Goal: Information Seeking & Learning: Learn about a topic

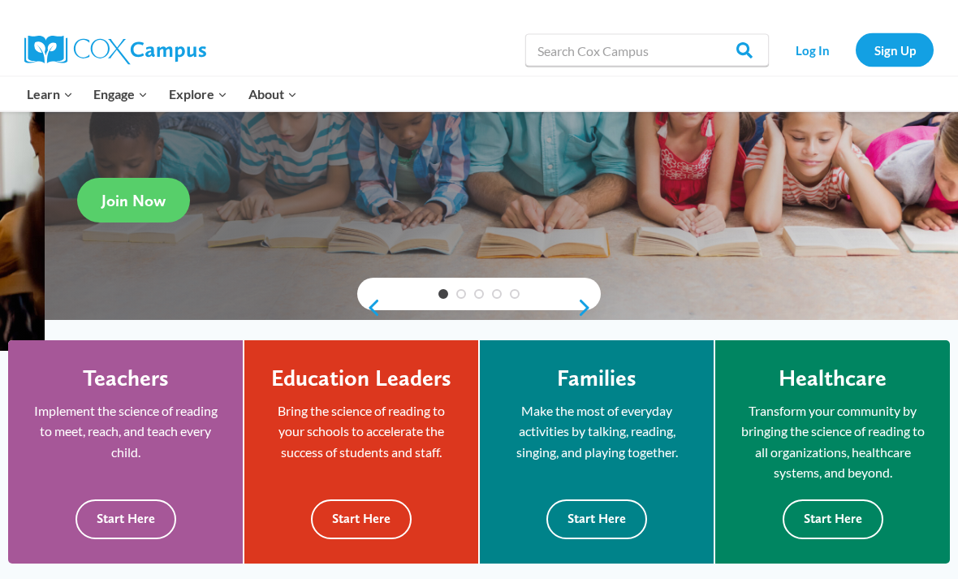
scroll to position [243, 0]
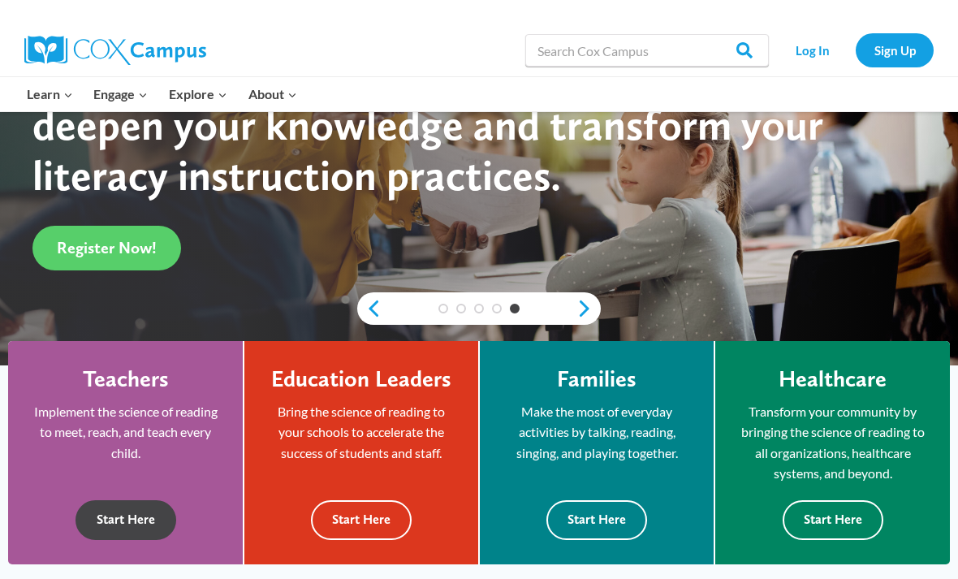
click at [138, 529] on button "Start Here" at bounding box center [125, 520] width 101 height 40
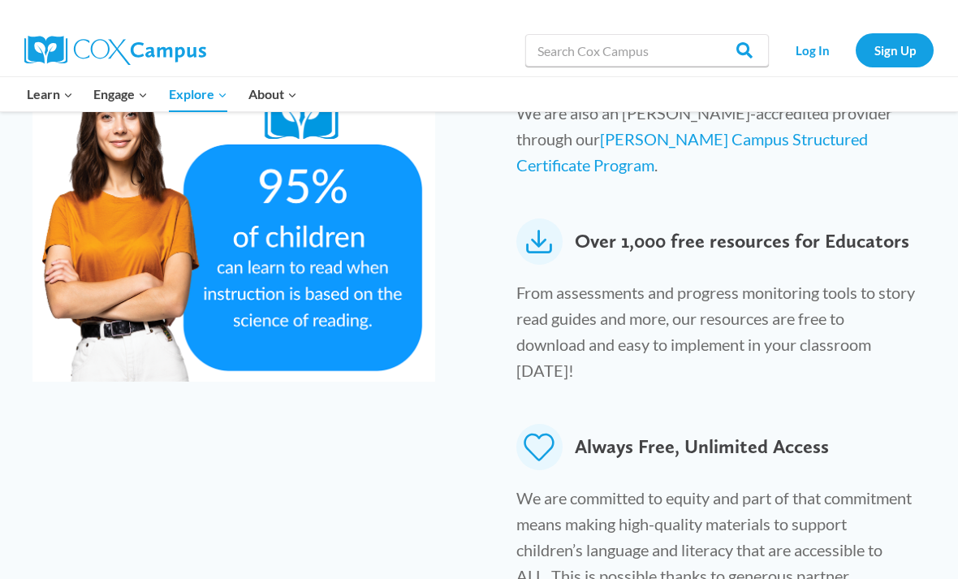
scroll to position [1003, 0]
click at [623, 219] on h3 "Over 1,000 free resources for Educators" at bounding box center [712, 246] width 393 height 54
click at [532, 219] on icon at bounding box center [539, 242] width 46 height 46
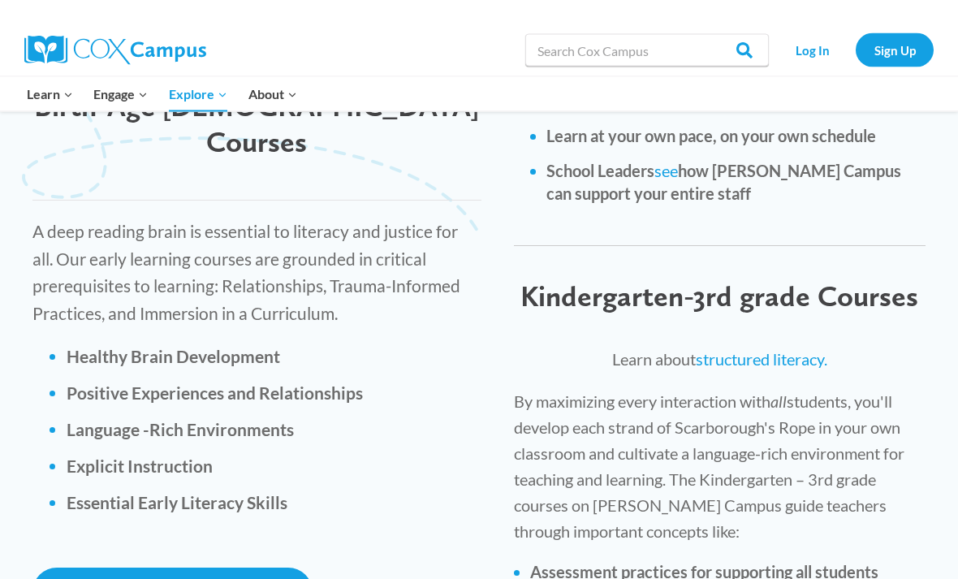
scroll to position [2348, 0]
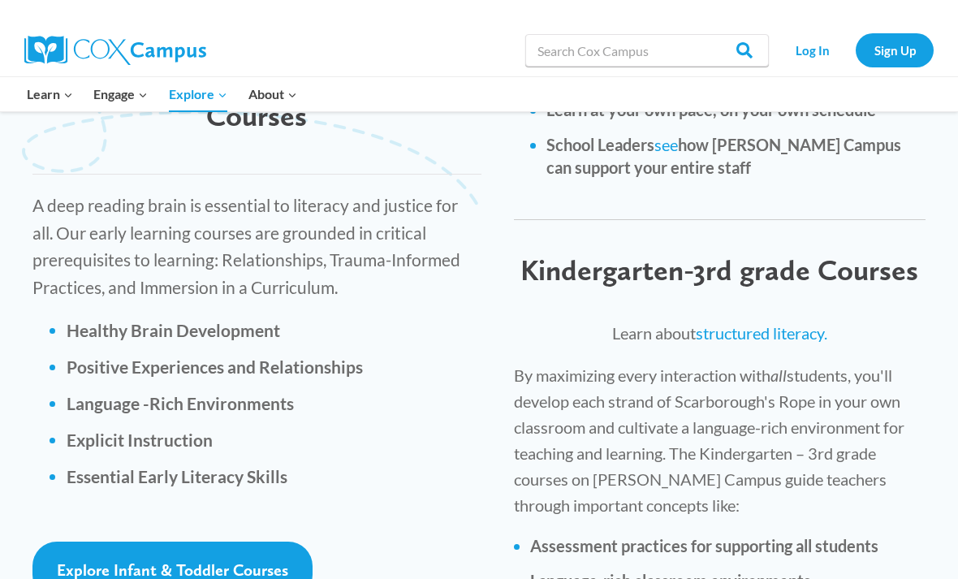
click at [235, 320] on strong "Healthy Brain Development" at bounding box center [173, 330] width 213 height 20
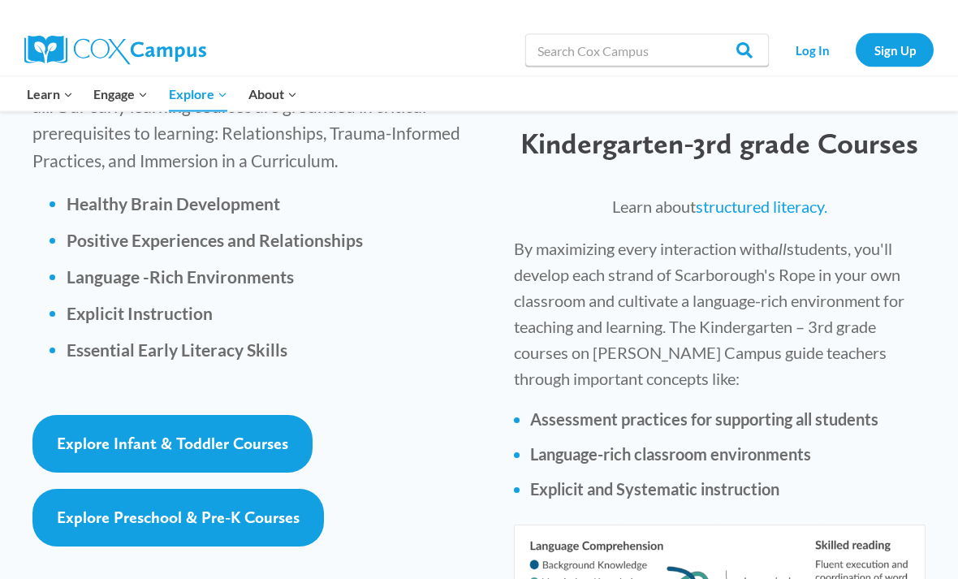
scroll to position [2501, 0]
click at [231, 507] on span "Explore Preschool & Pre-K Courses" at bounding box center [178, 516] width 243 height 19
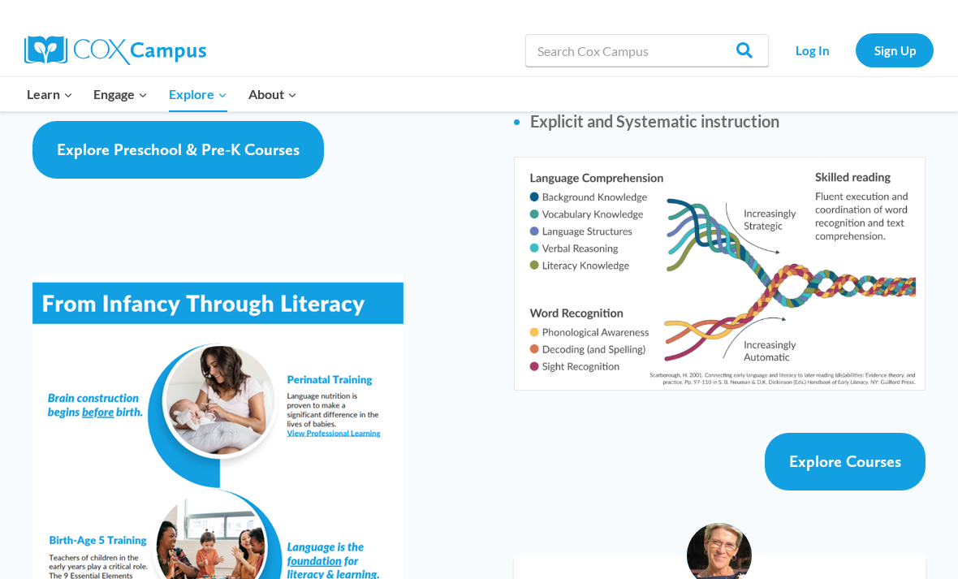
scroll to position [2883, 0]
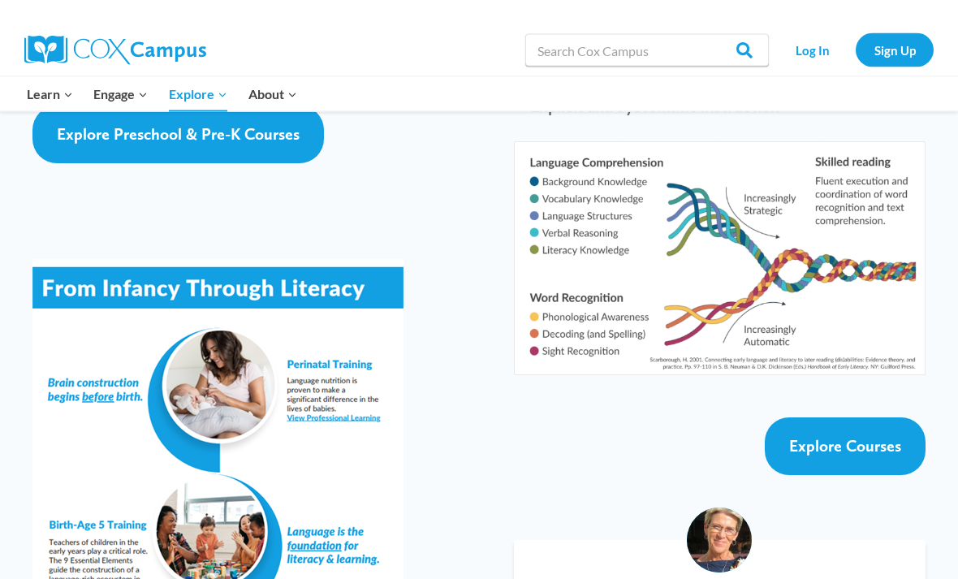
click at [222, 264] on img at bounding box center [217, 518] width 371 height 519
